Goal: Obtain resource: Download file/media

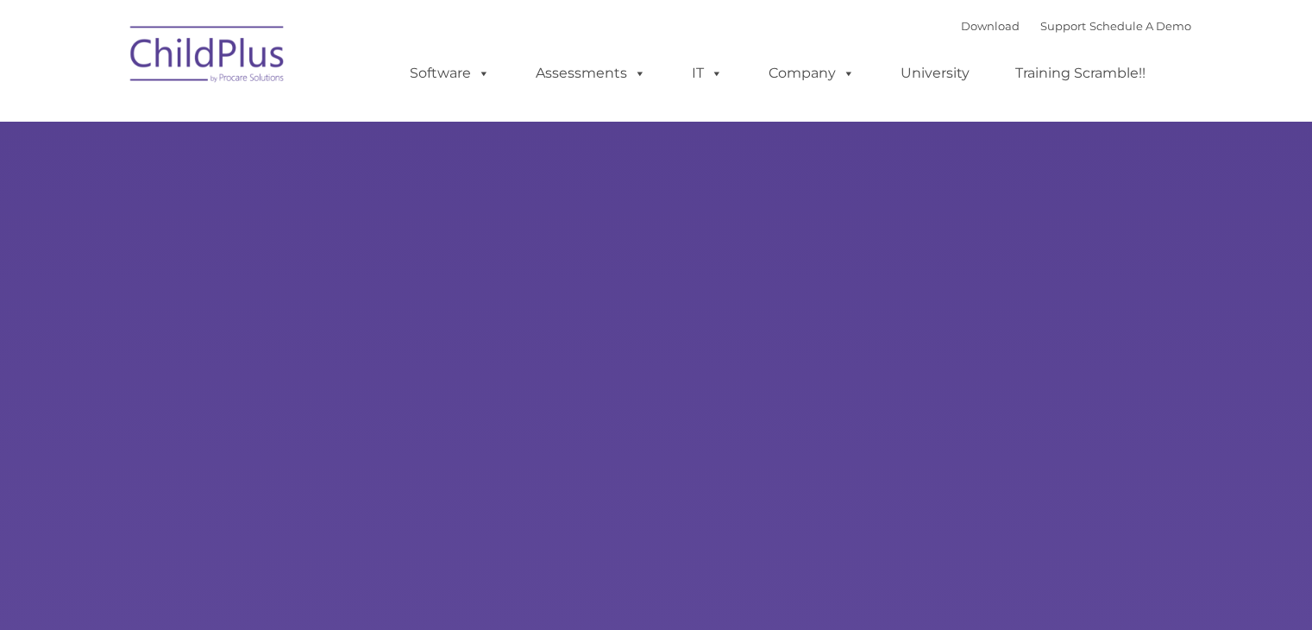
select select "MEDIUM"
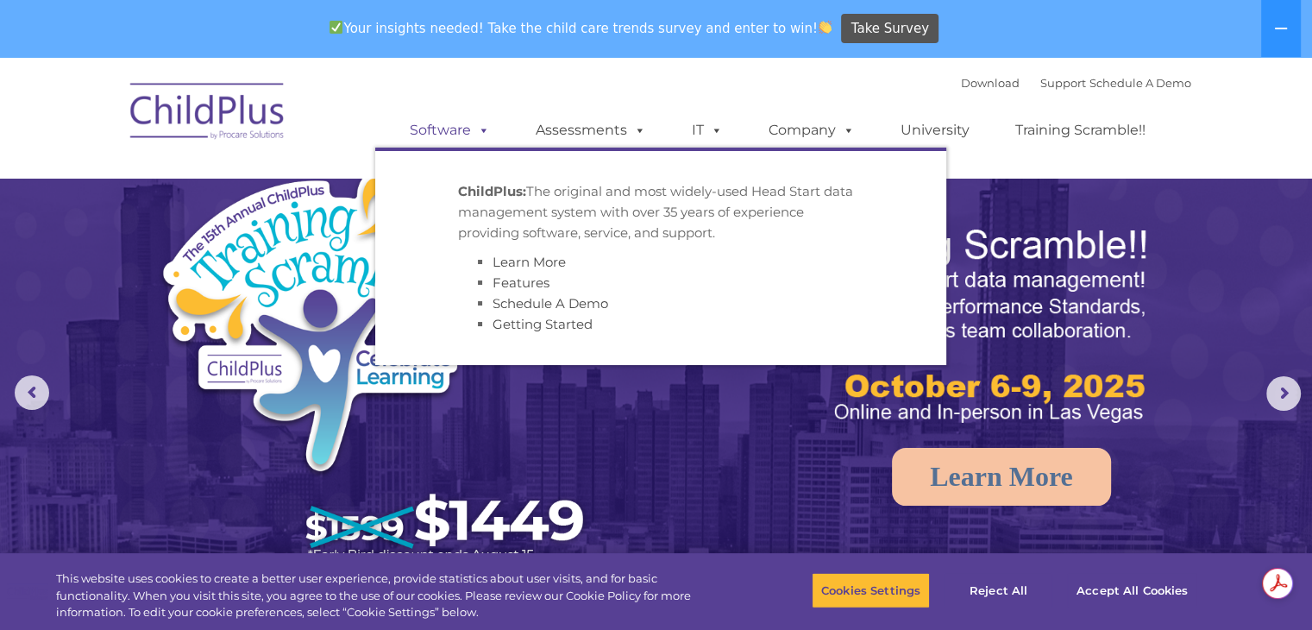
click at [485, 135] on span at bounding box center [480, 130] width 19 height 16
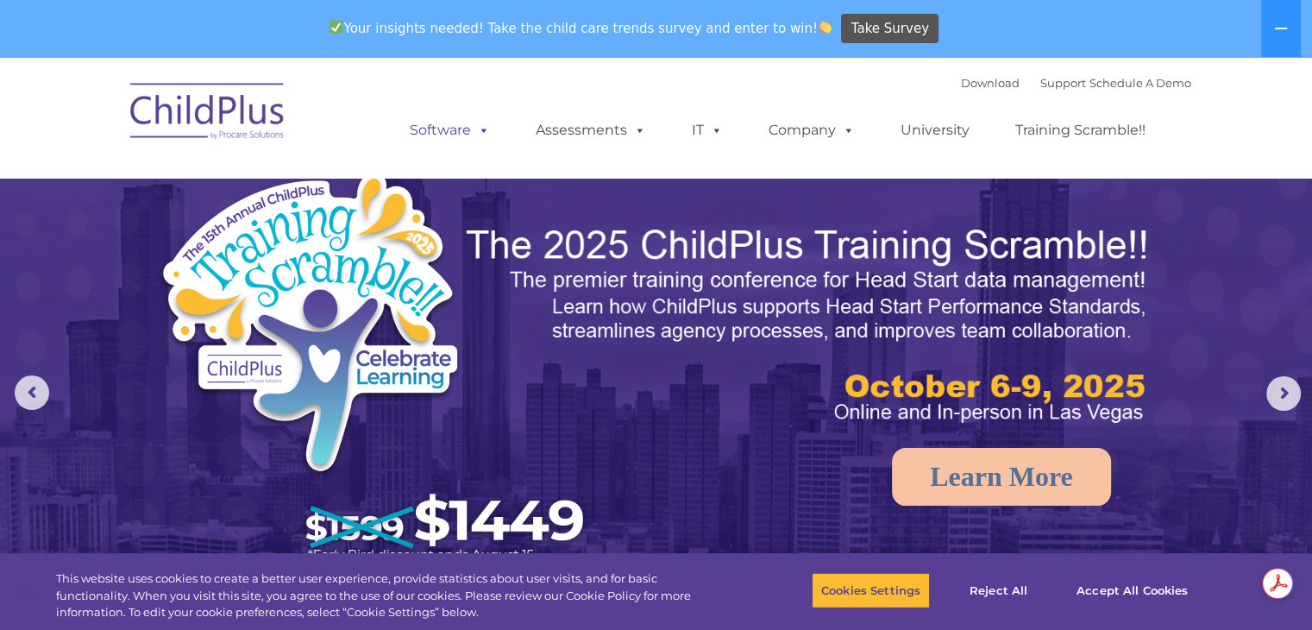
click at [465, 127] on link "Software" at bounding box center [449, 130] width 115 height 34
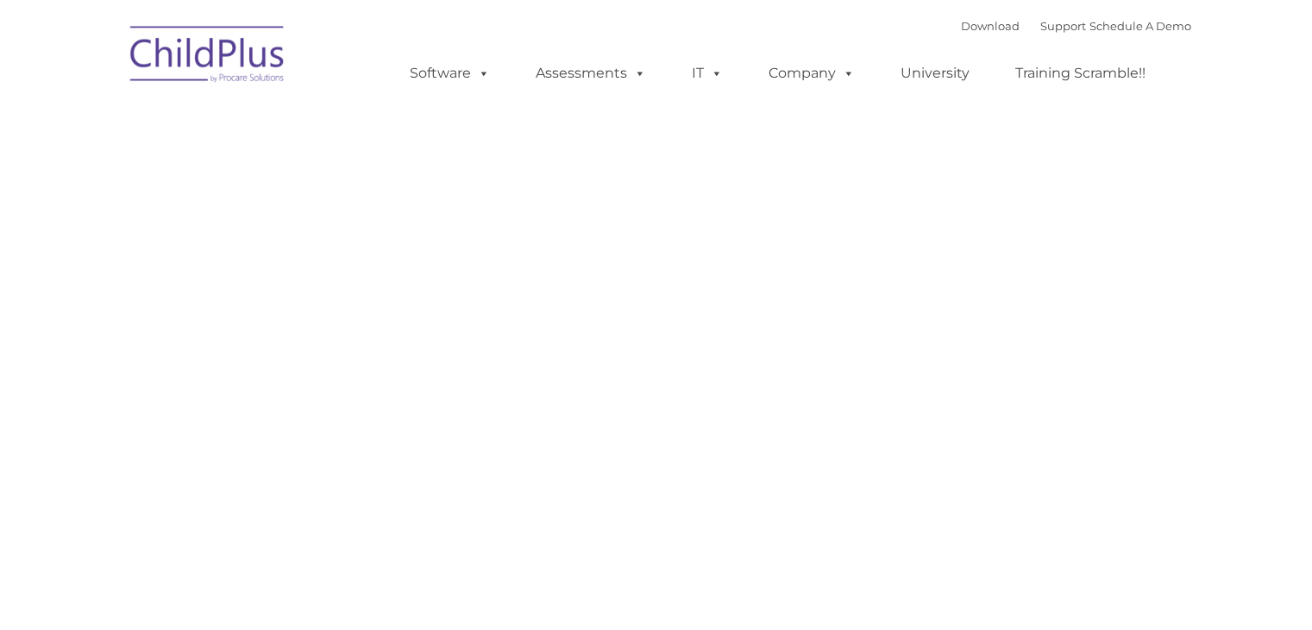
type input ""
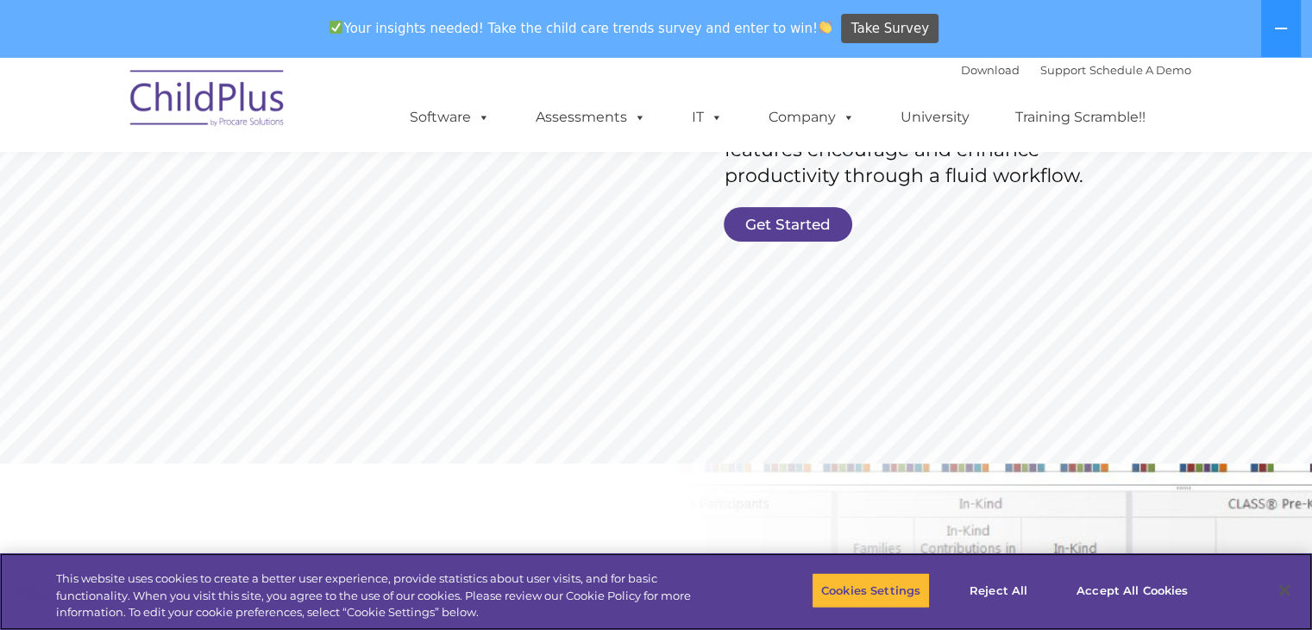
scroll to position [429, 0]
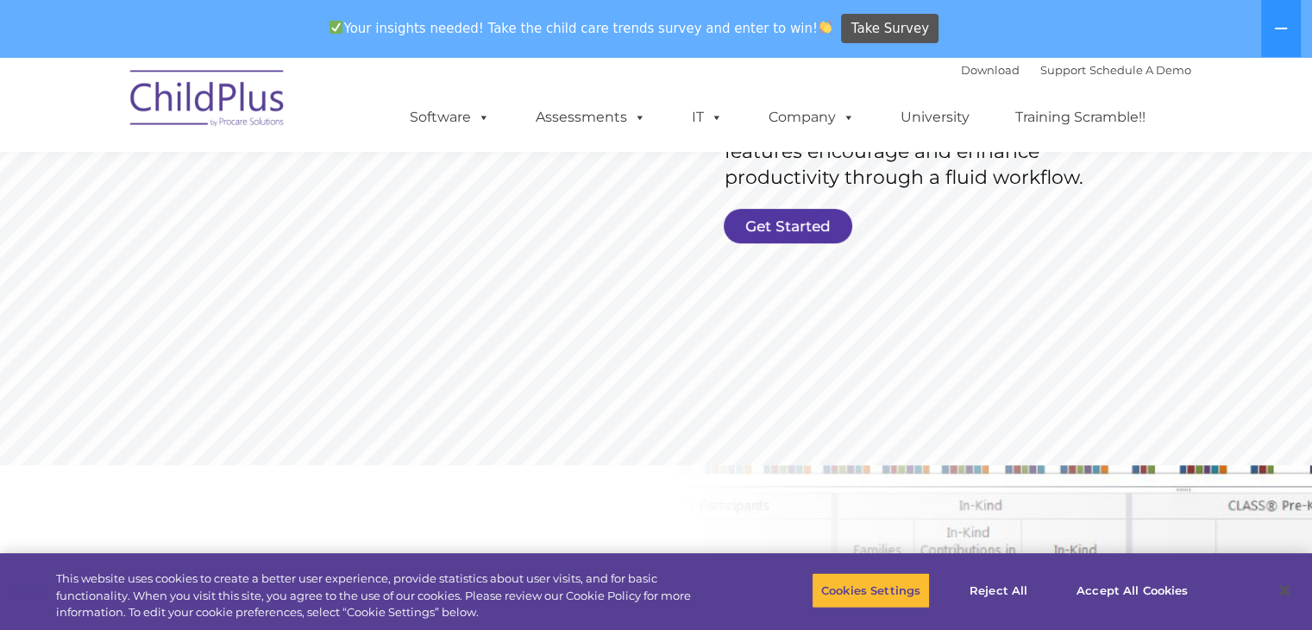
click at [759, 225] on link "Get Started" at bounding box center [788, 226] width 128 height 34
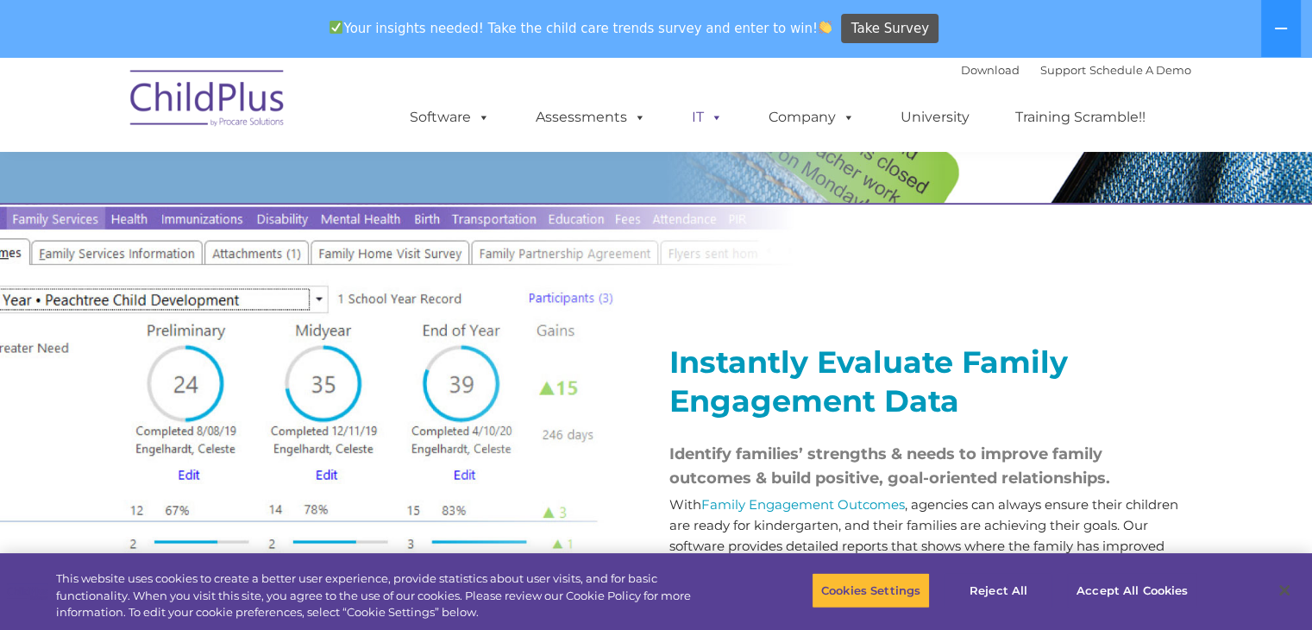
scroll to position [1837, 0]
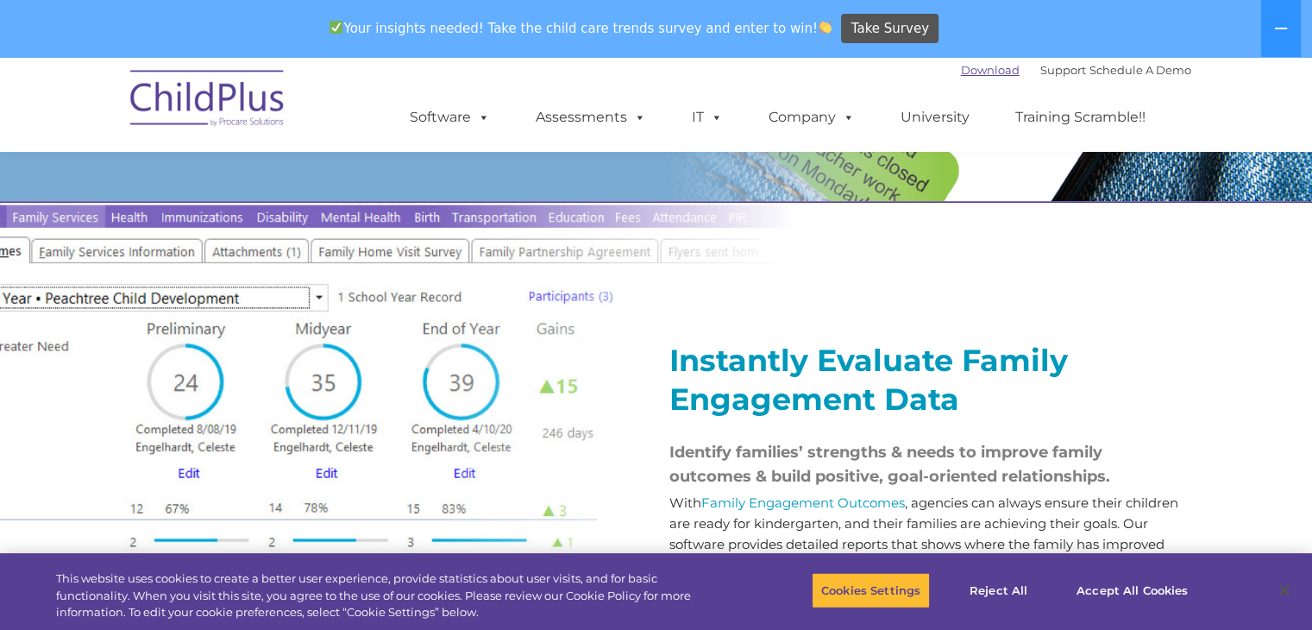
click at [970, 74] on link "Download" at bounding box center [990, 70] width 59 height 14
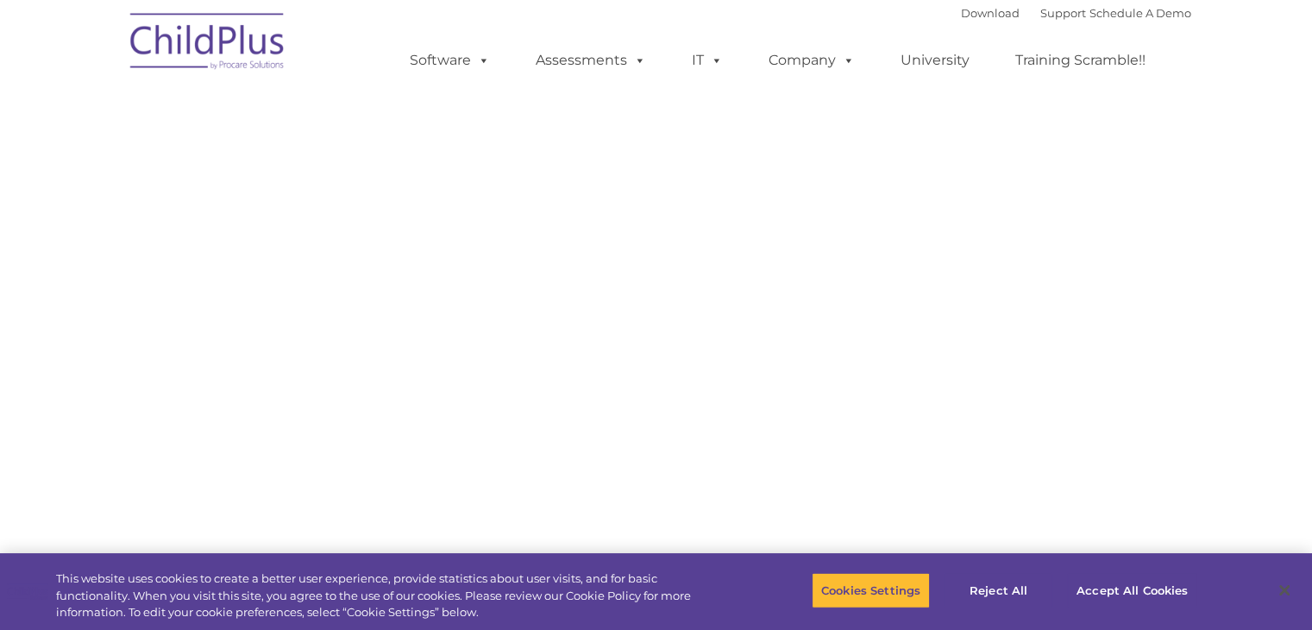
select select "MEDIUM"
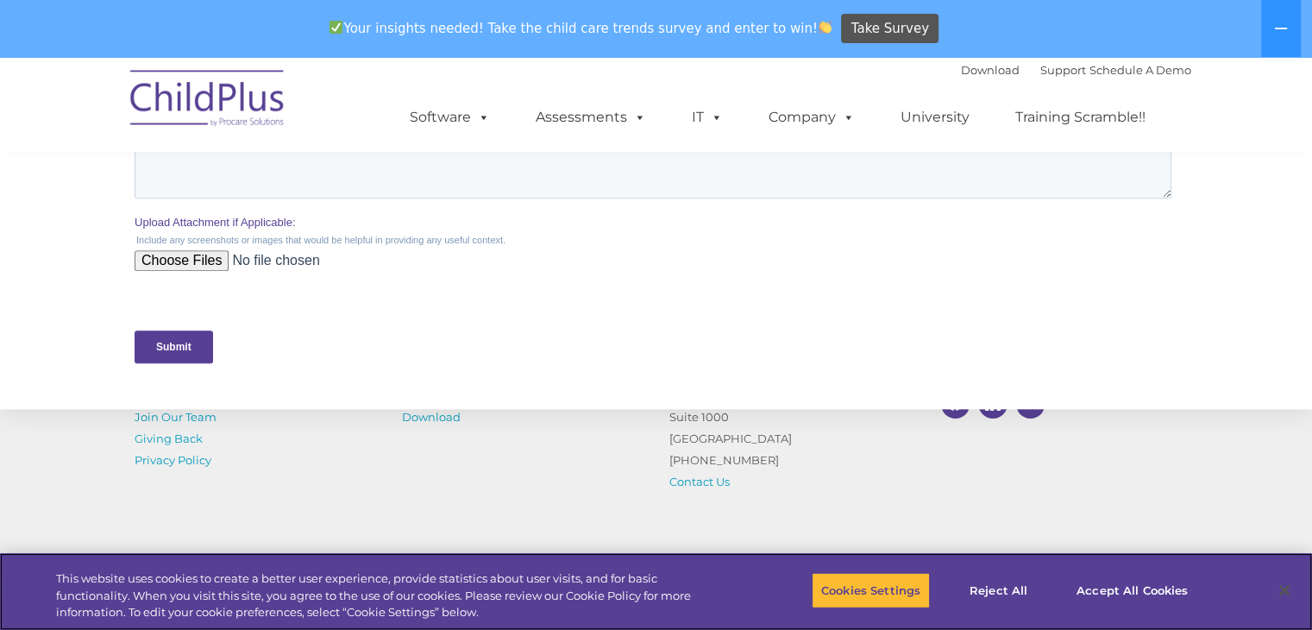
scroll to position [779, 0]
